Goal: Information Seeking & Learning: Learn about a topic

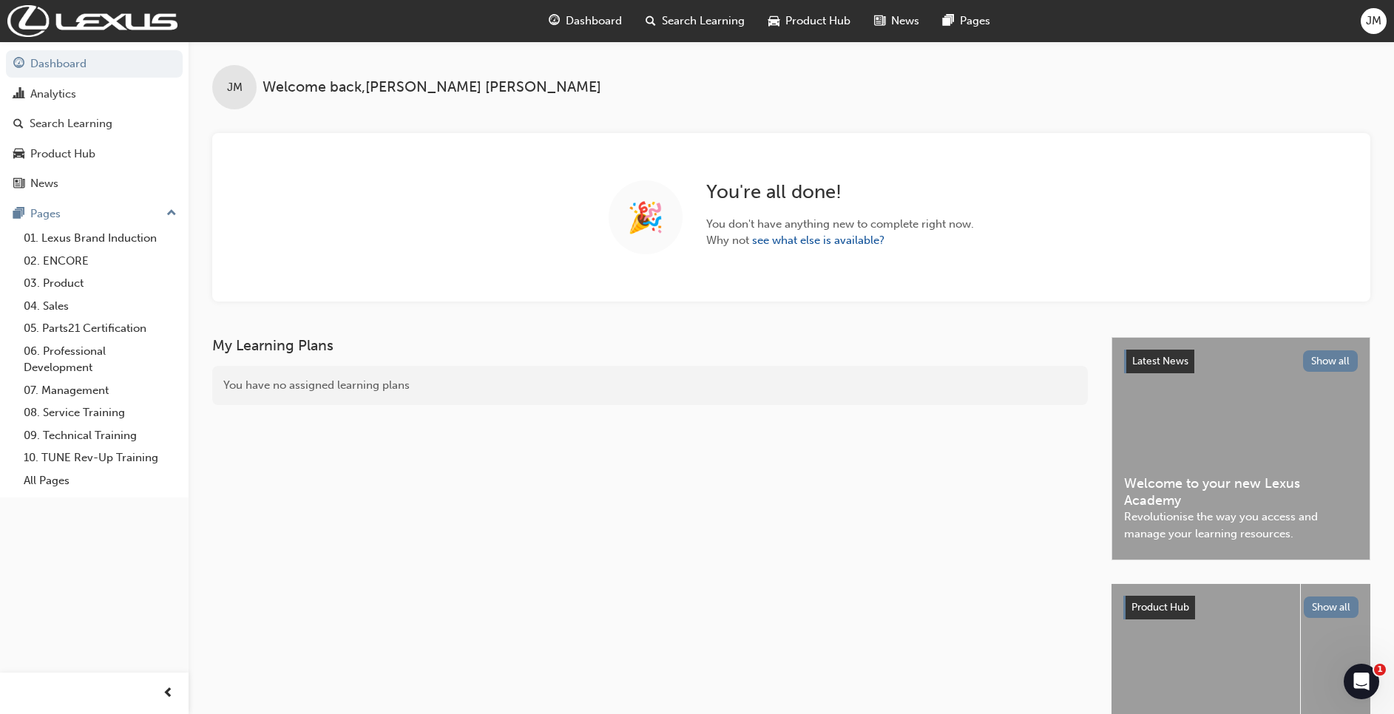
click at [707, 24] on span "Search Learning" at bounding box center [703, 21] width 83 height 17
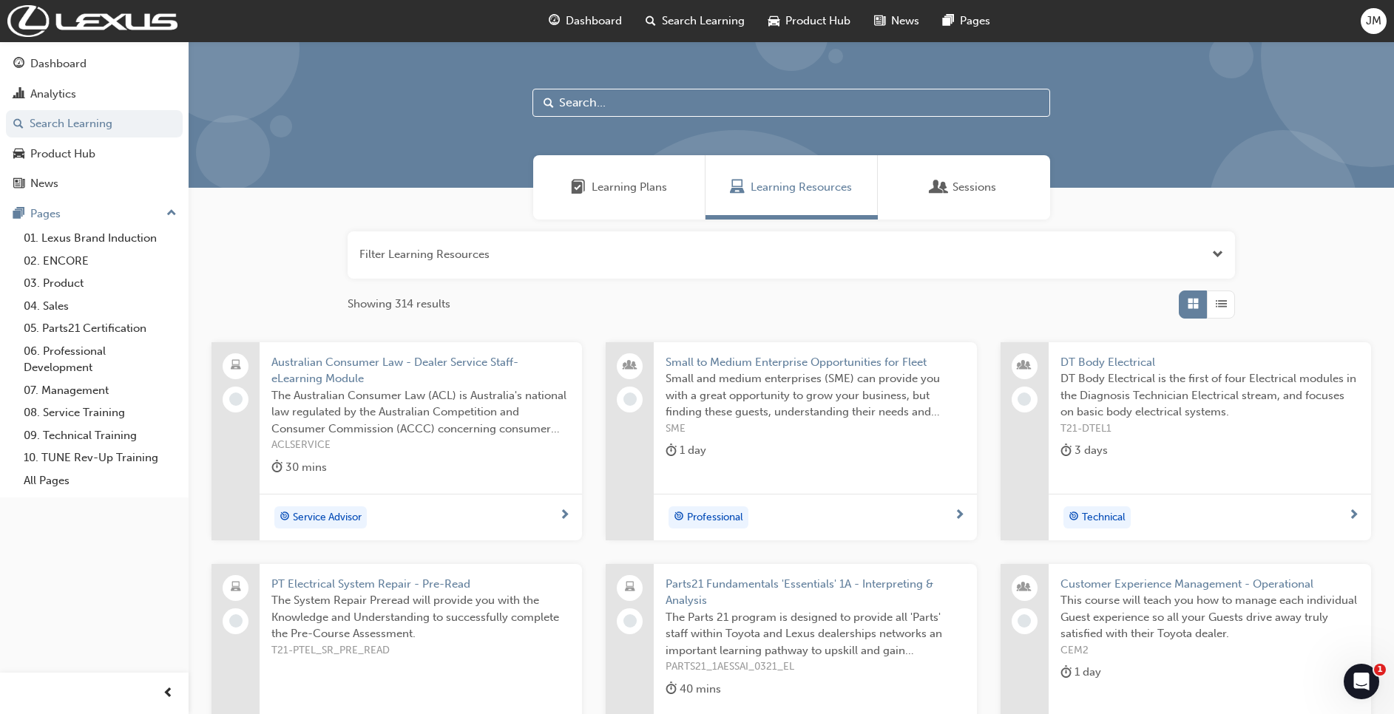
click at [605, 110] on input "text" at bounding box center [791, 103] width 518 height 28
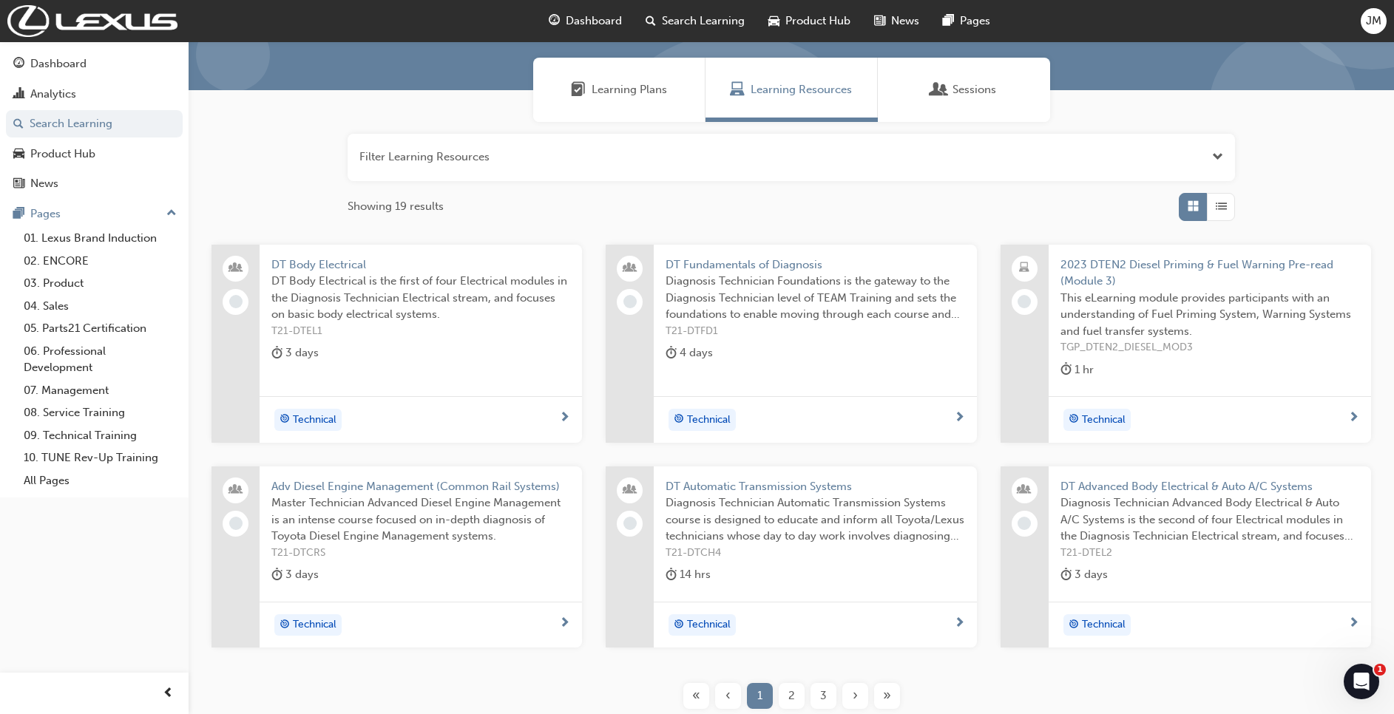
scroll to position [212, 0]
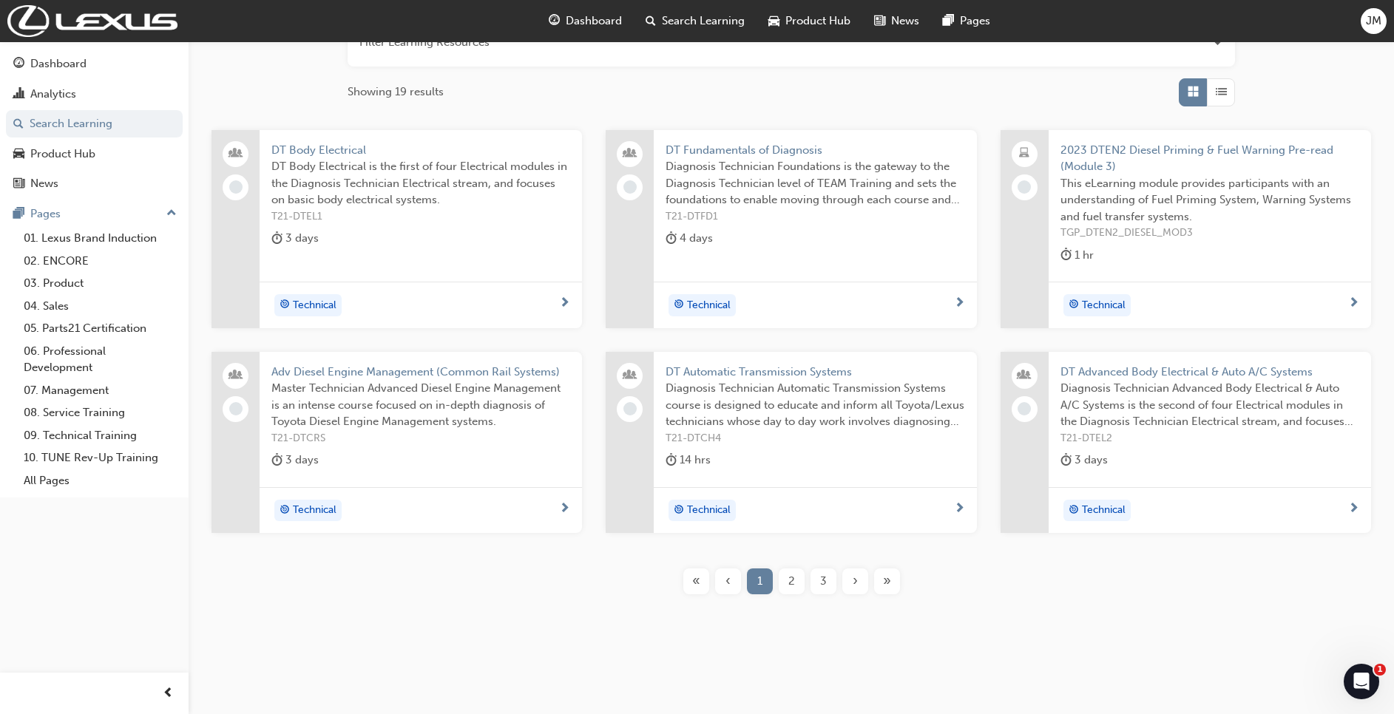
type input "DT"
click at [788, 583] on span "2" at bounding box center [791, 581] width 7 height 17
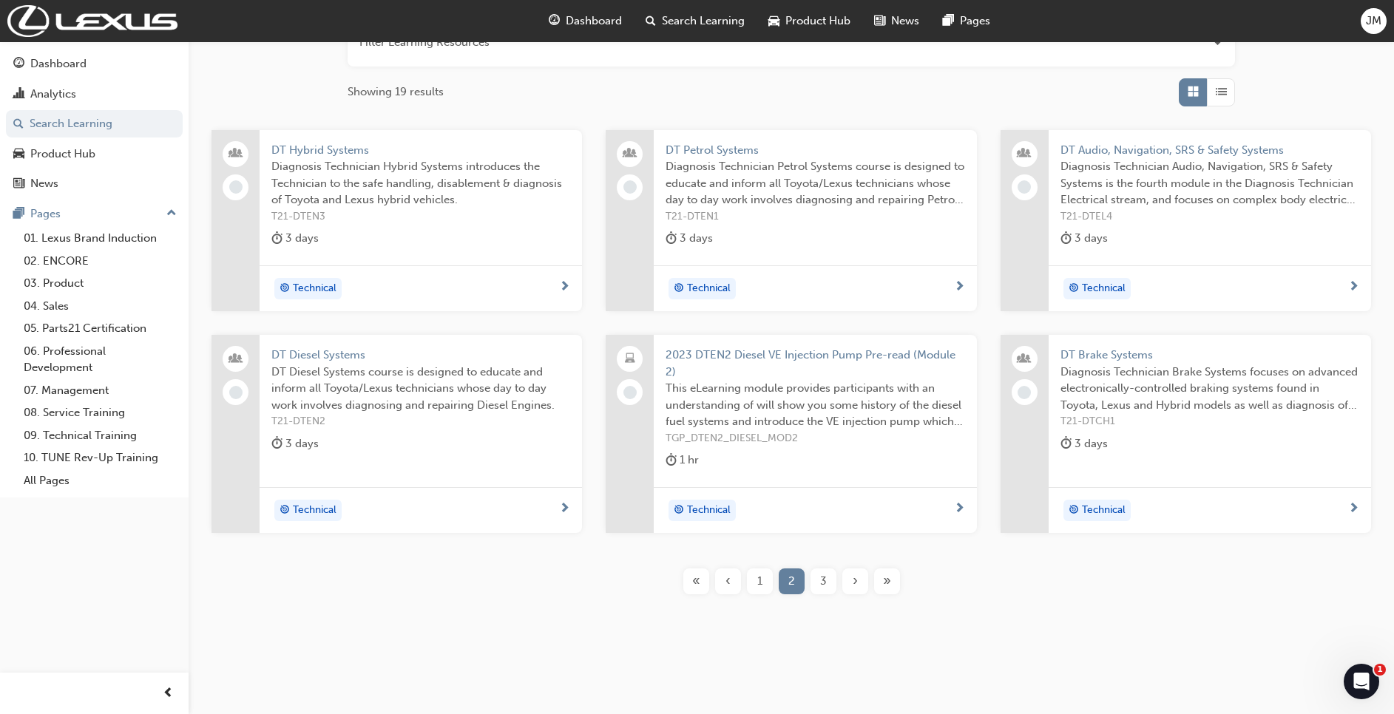
click at [1141, 419] on span "T21-DTCH1" at bounding box center [1209, 421] width 299 height 17
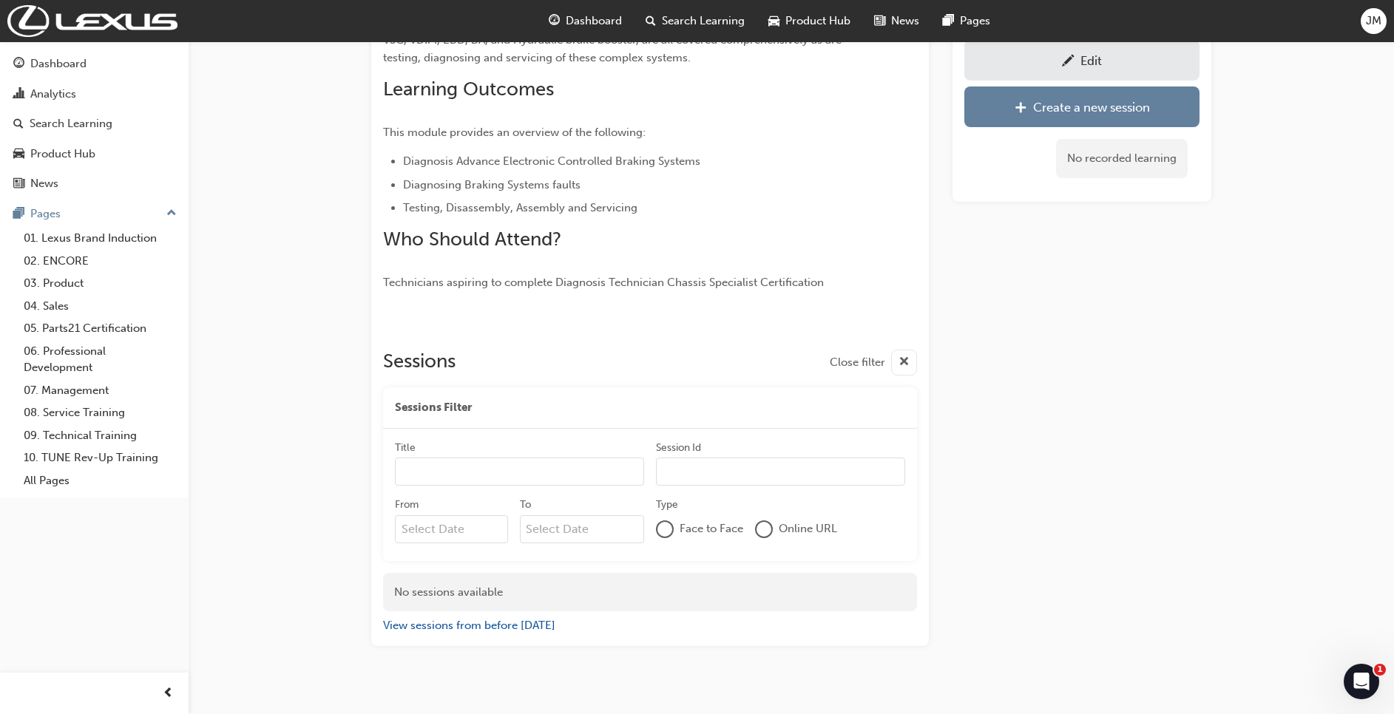
scroll to position [317, 0]
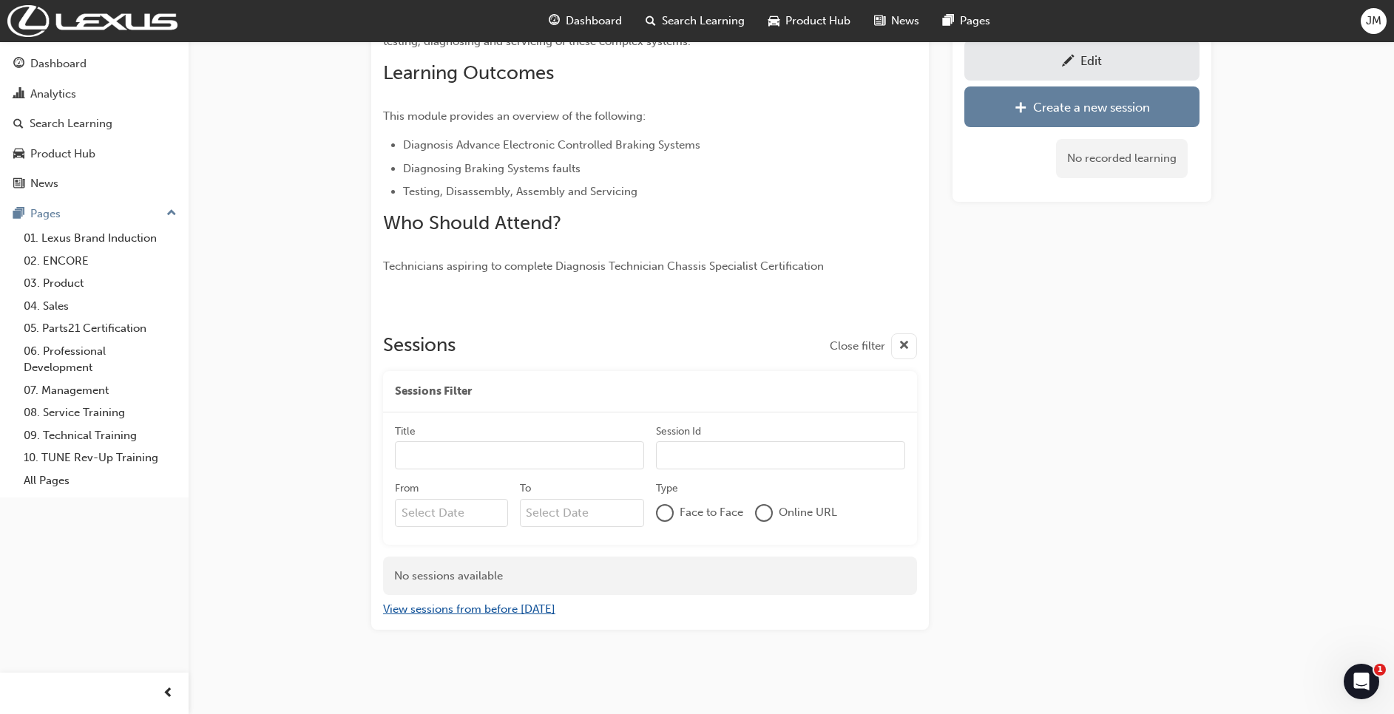
click at [503, 612] on button "View sessions from before [DATE]" at bounding box center [469, 609] width 172 height 17
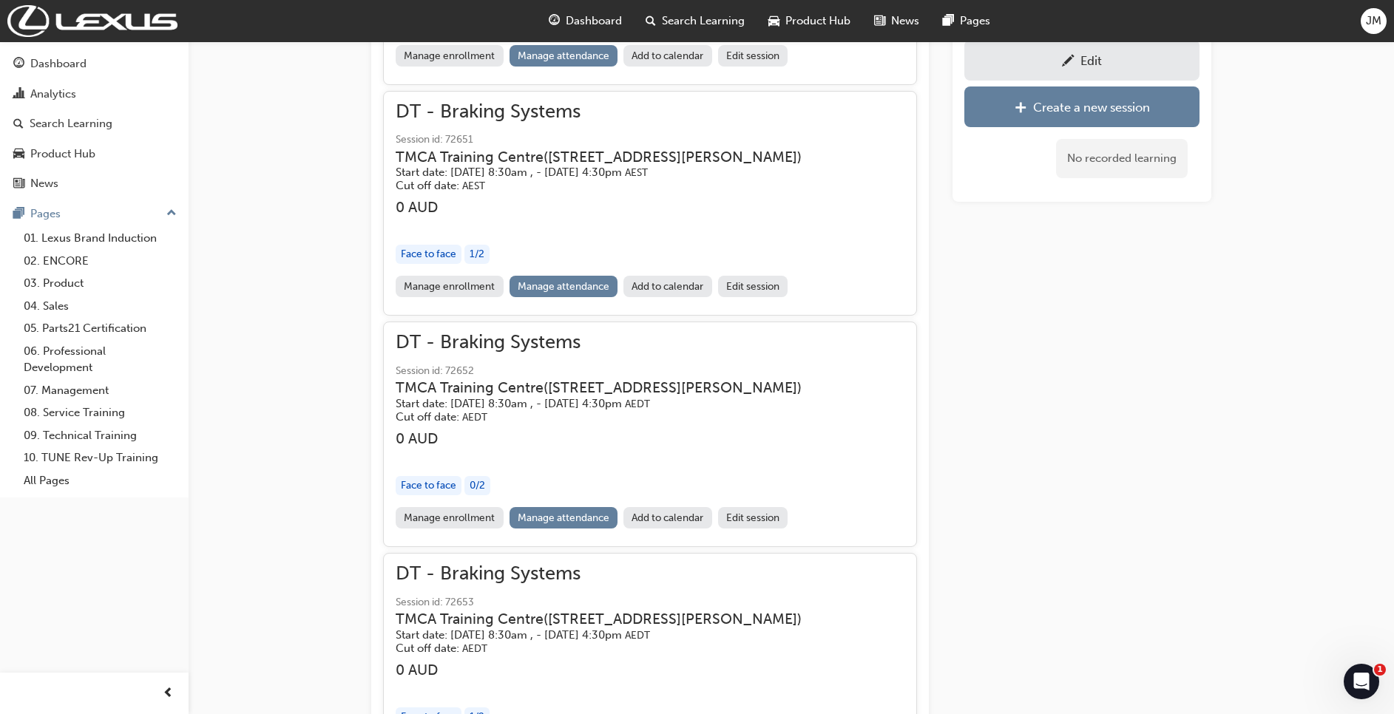
scroll to position [13079, 0]
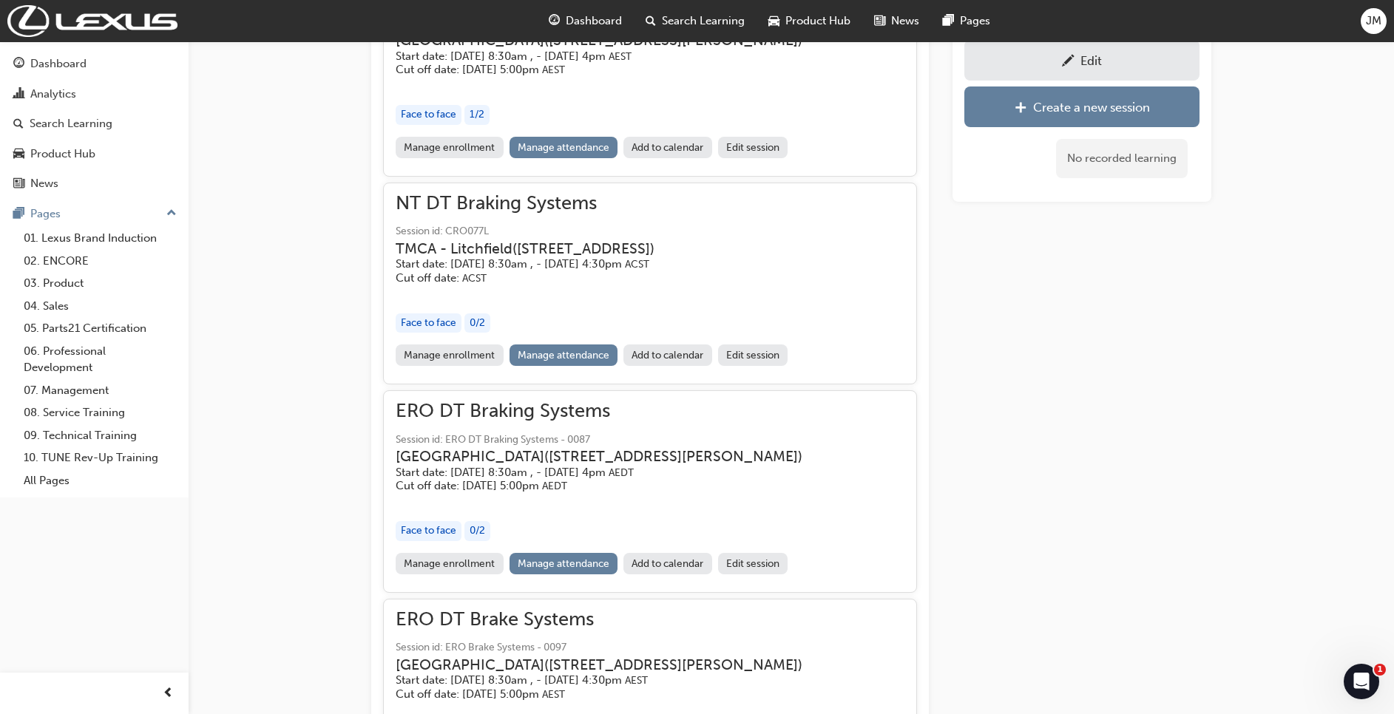
click at [703, 14] on span "Search Learning" at bounding box center [703, 21] width 83 height 17
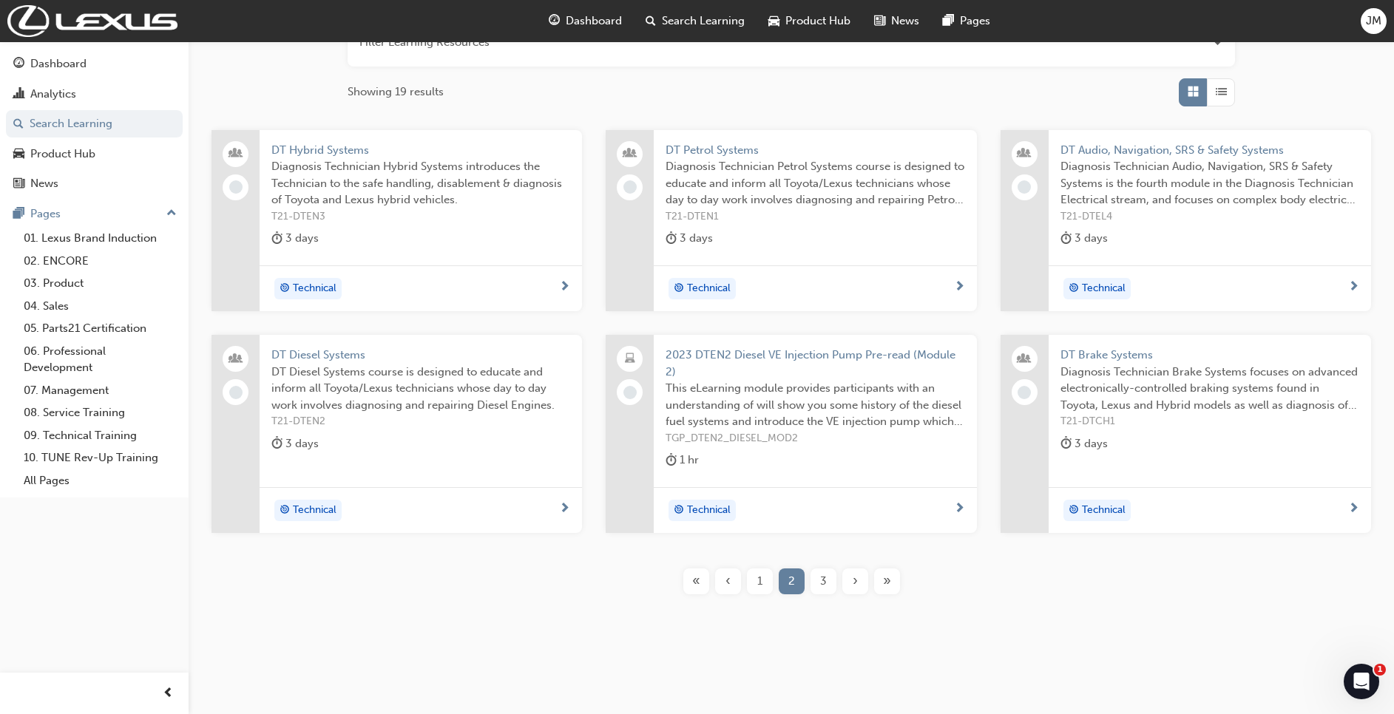
scroll to position [212, 0]
click at [825, 586] on span "3" at bounding box center [823, 581] width 7 height 17
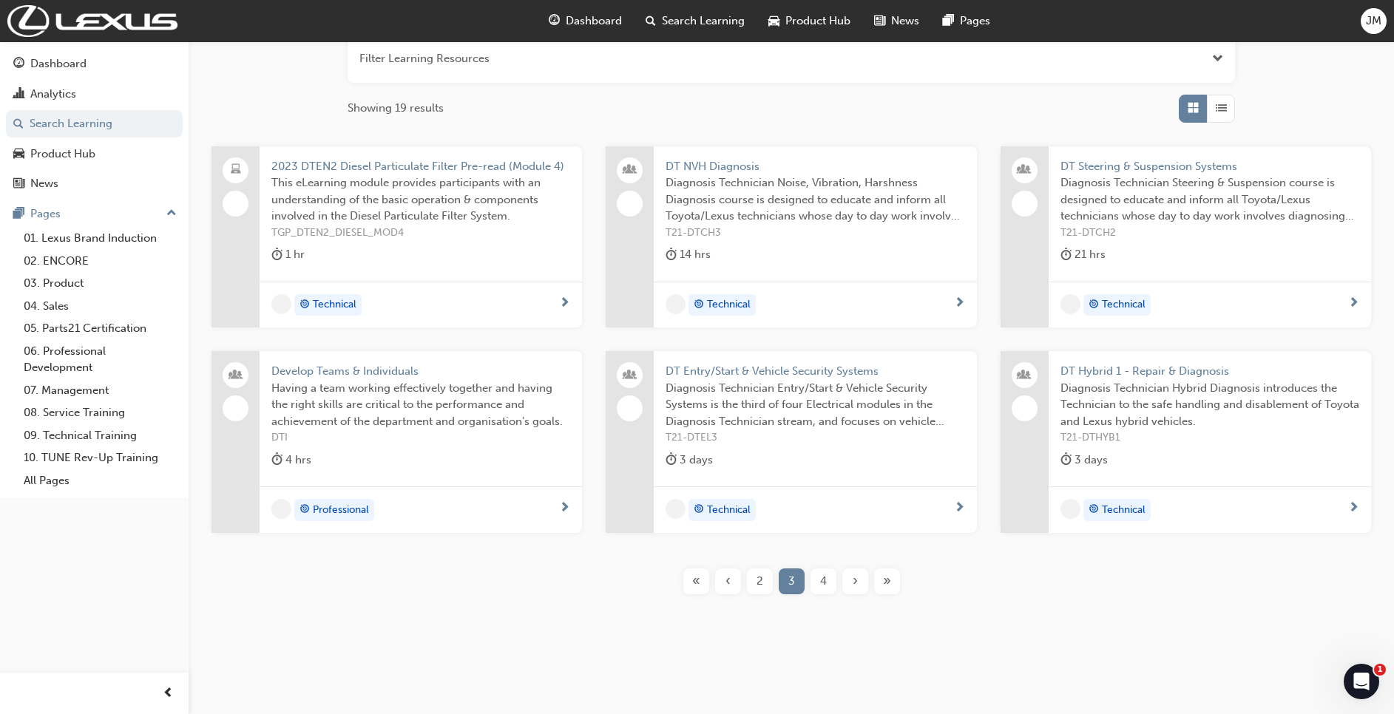
scroll to position [196, 0]
click at [1230, 219] on span "Diagnosis Technician Steering & Suspension course is designed to educate and in…" at bounding box center [1209, 199] width 299 height 50
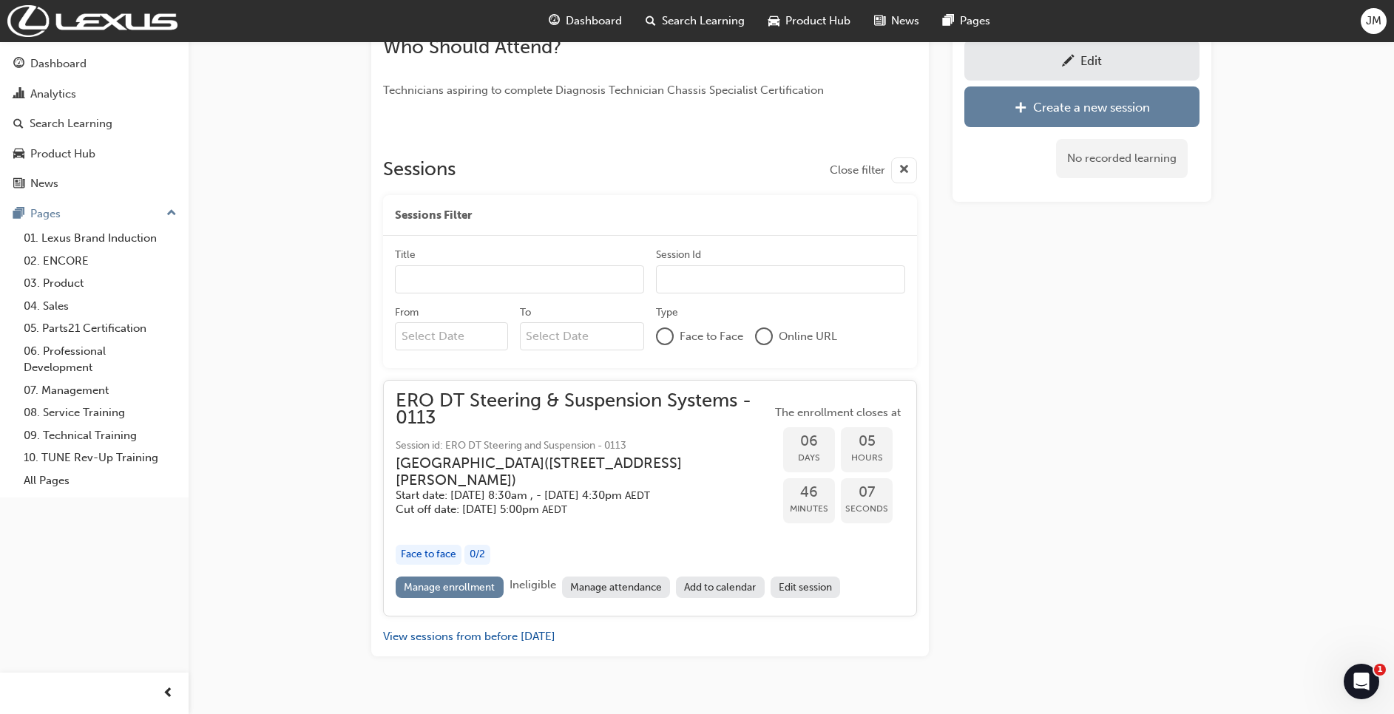
scroll to position [665, 0]
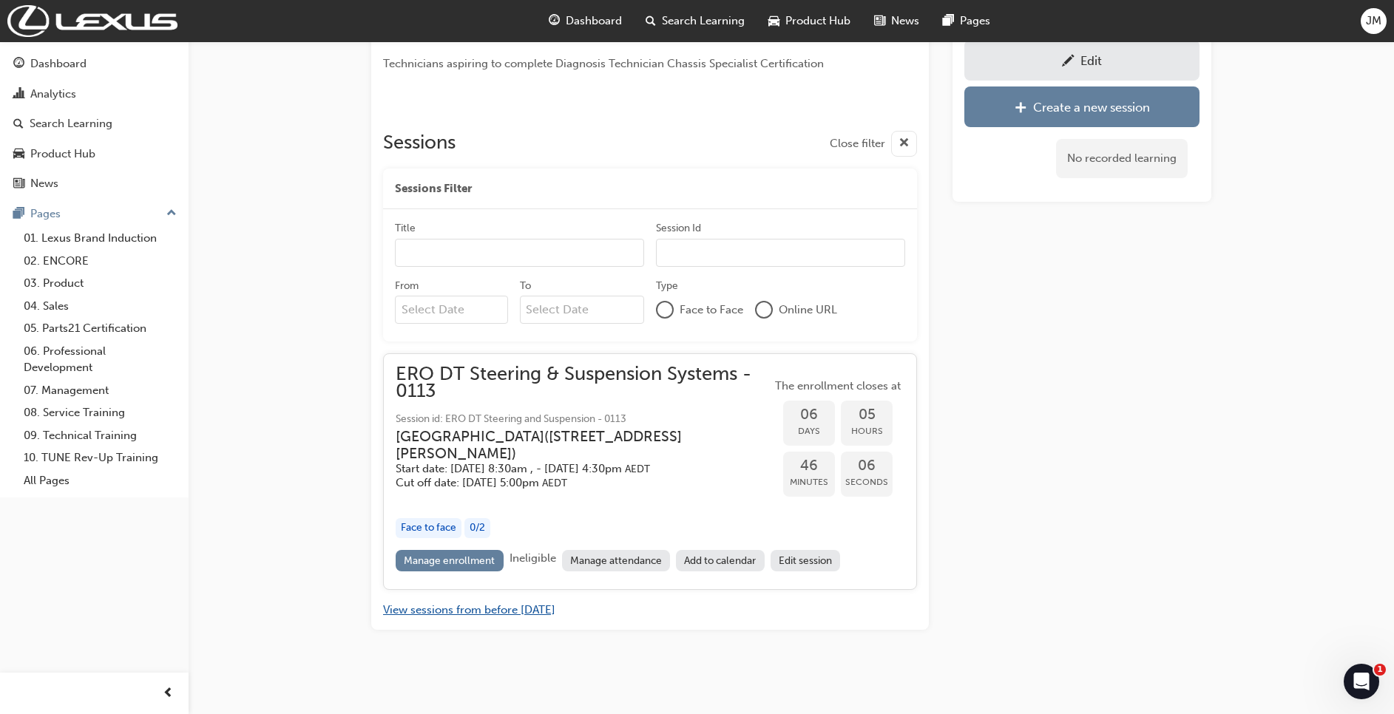
click at [540, 617] on button "View sessions from before [DATE]" at bounding box center [469, 610] width 172 height 17
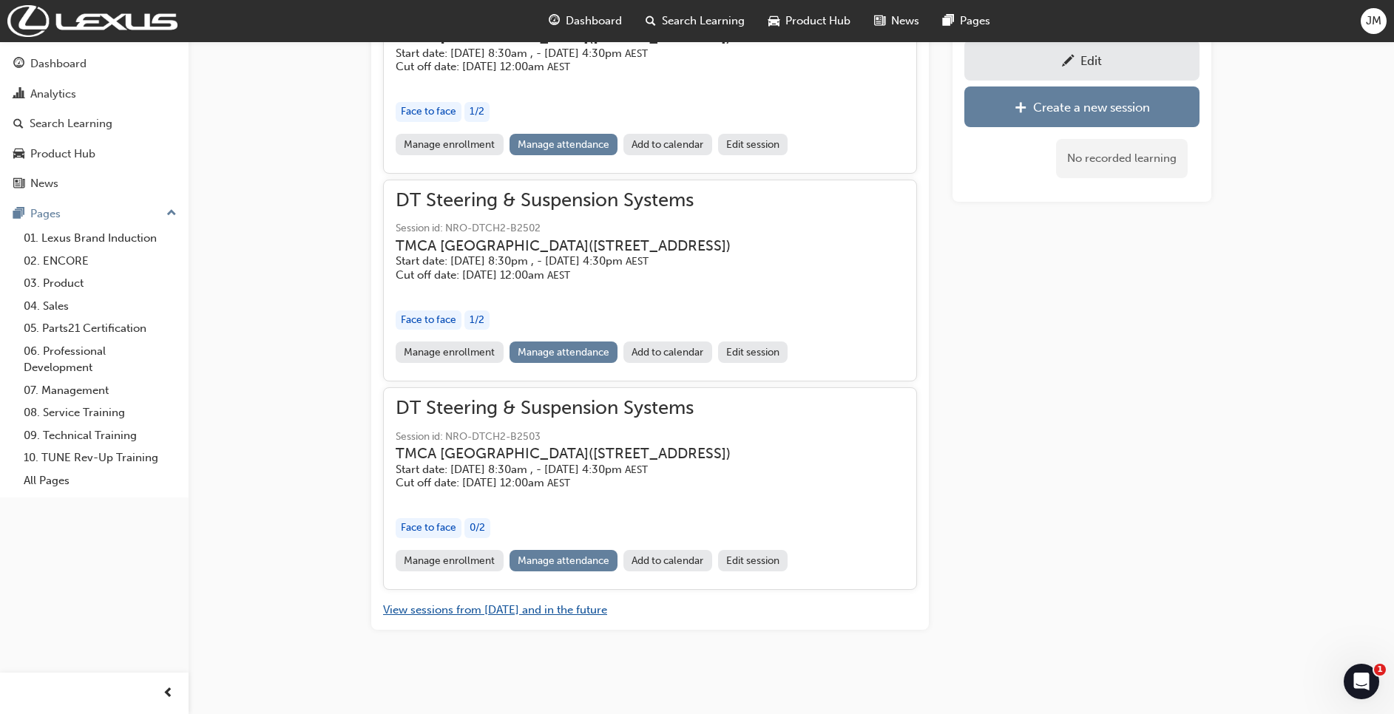
scroll to position [12080, 0]
